Goal: Transaction & Acquisition: Purchase product/service

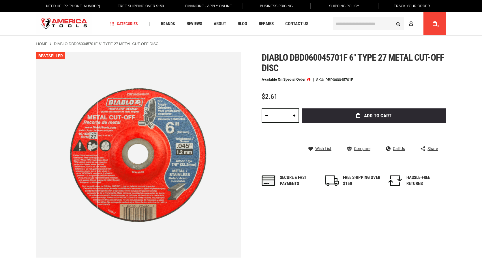
type input "**********"
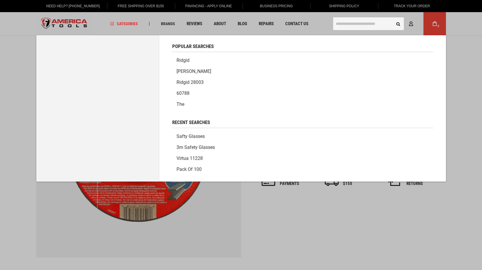
click at [343, 23] on input "text" at bounding box center [368, 23] width 71 height 13
type input "******"
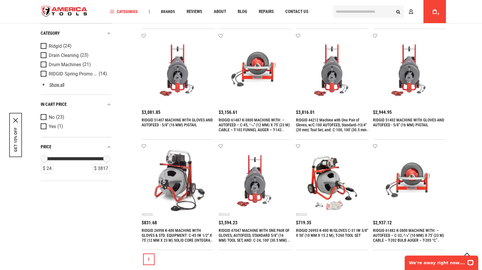
scroll to position [574, 0]
